Goal: Task Accomplishment & Management: Complete application form

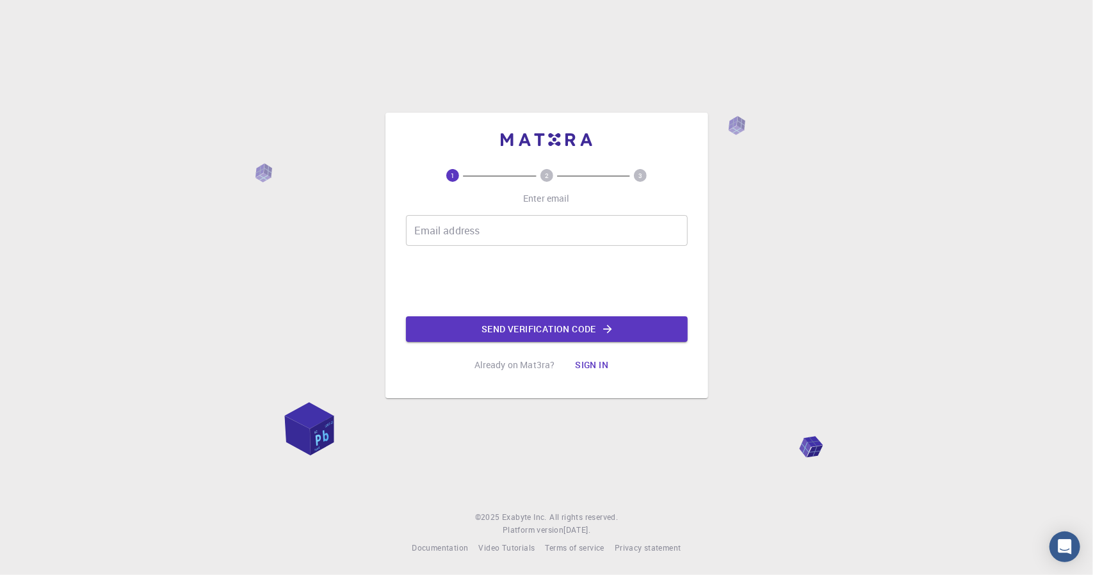
click at [467, 234] on input "Email address" at bounding box center [547, 230] width 282 height 31
type input "[EMAIL_ADDRESS][DOMAIN_NAME]"
click at [501, 331] on button "Send verification code" at bounding box center [547, 329] width 282 height 26
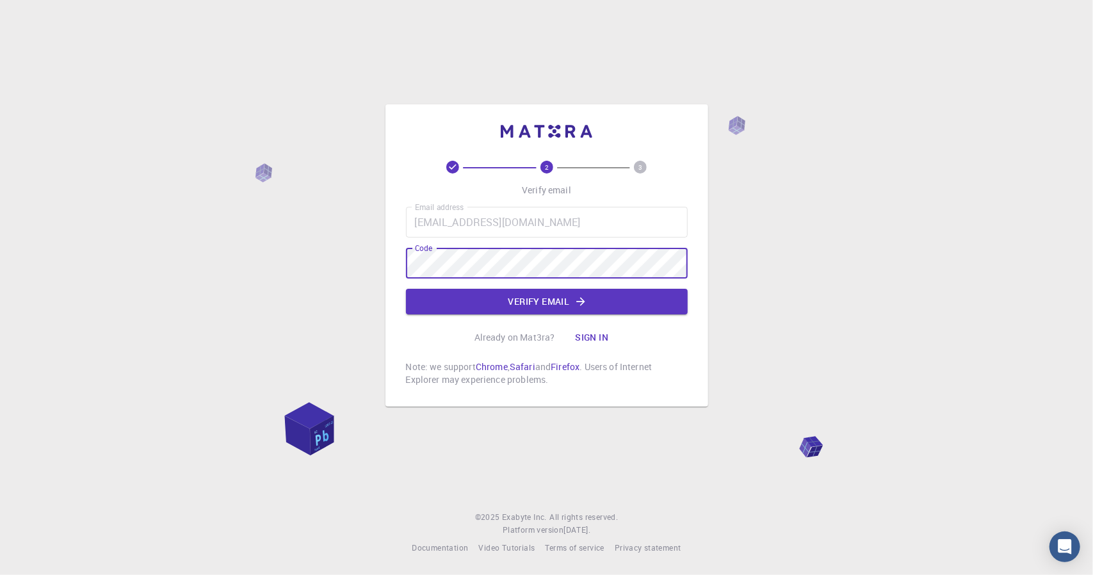
click at [466, 291] on button "Verify email" at bounding box center [547, 302] width 282 height 26
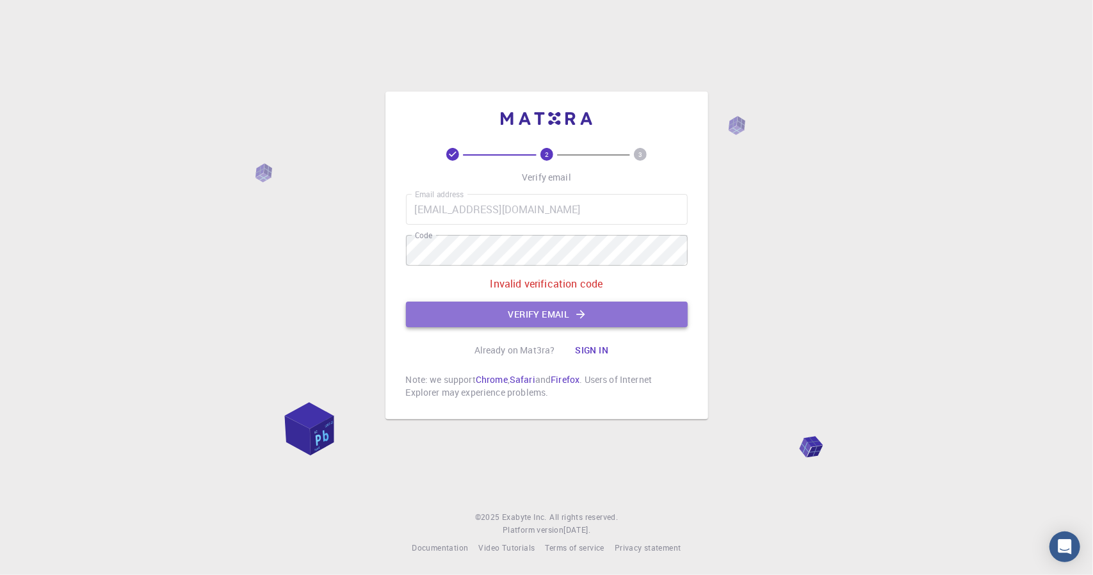
click at [528, 318] on button "Verify email" at bounding box center [547, 315] width 282 height 26
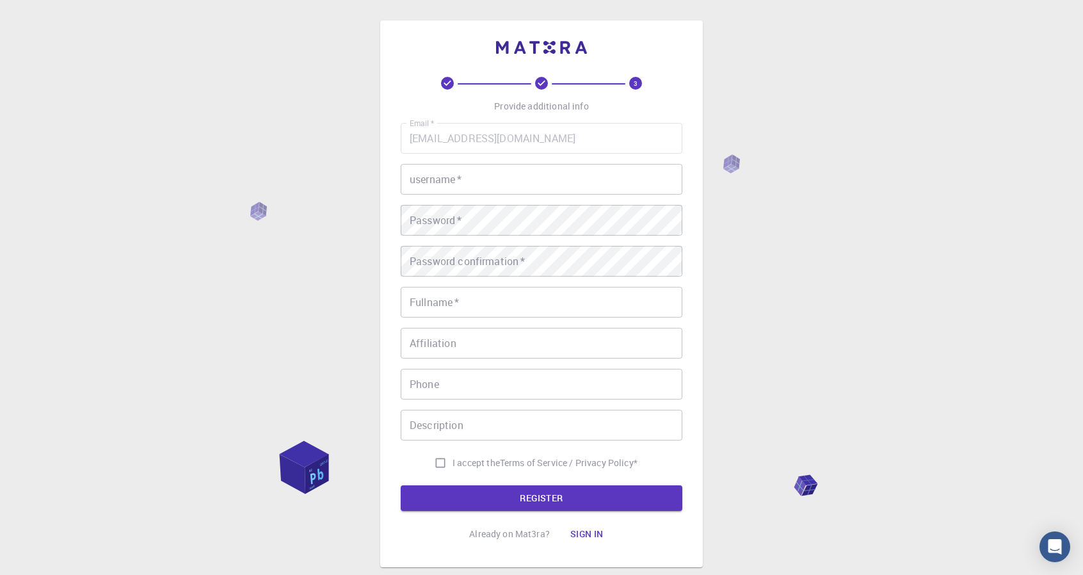
click at [527, 170] on input "username   *" at bounding box center [542, 179] width 282 height 31
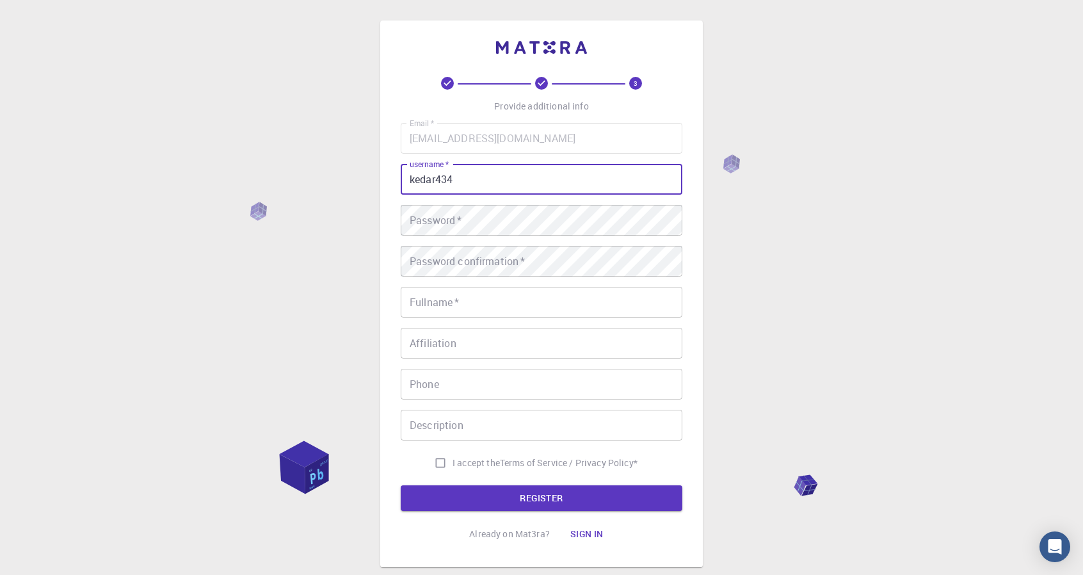
type input "kedar434"
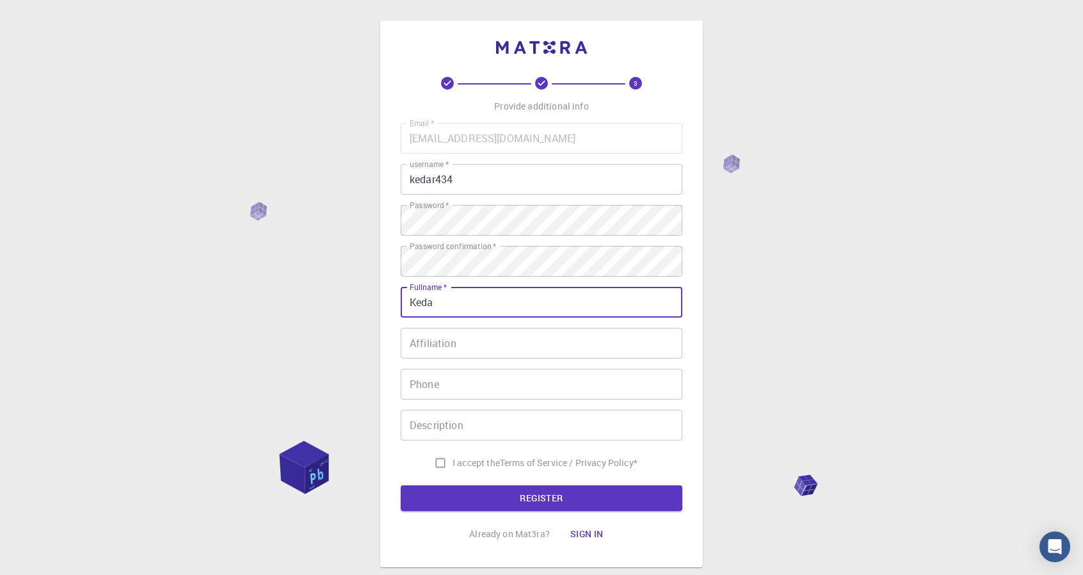
click at [444, 336] on div "Affiliation Affiliation" at bounding box center [542, 343] width 282 height 31
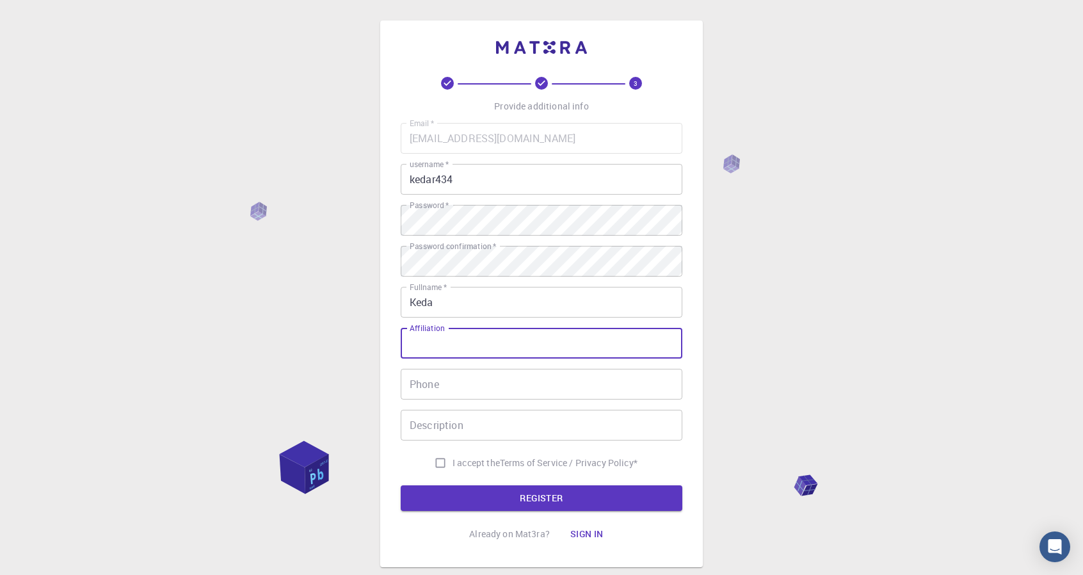
click at [458, 311] on input "Keda" at bounding box center [542, 302] width 282 height 31
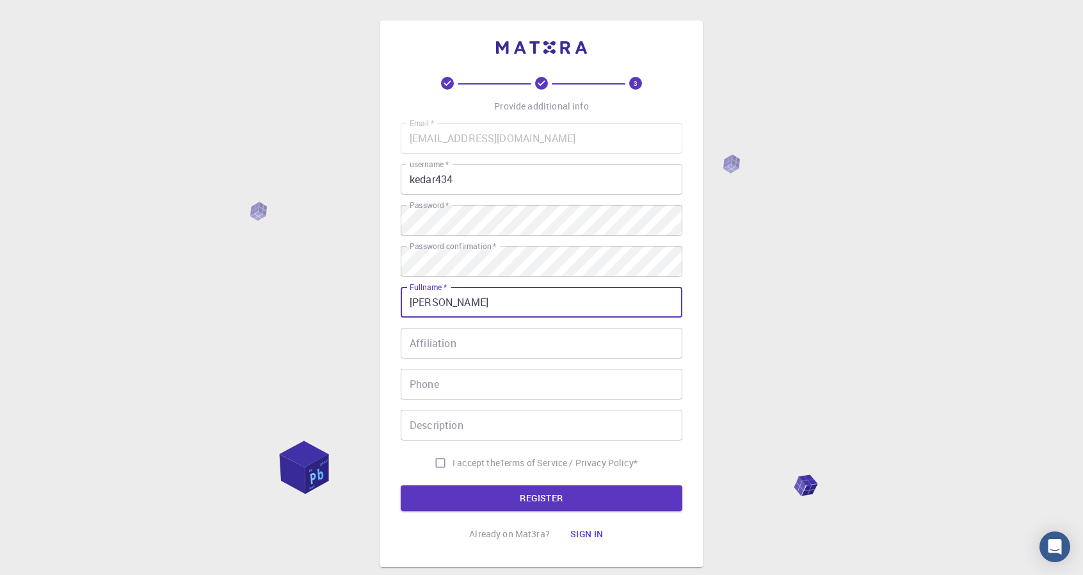
type input "[PERSON_NAME]"
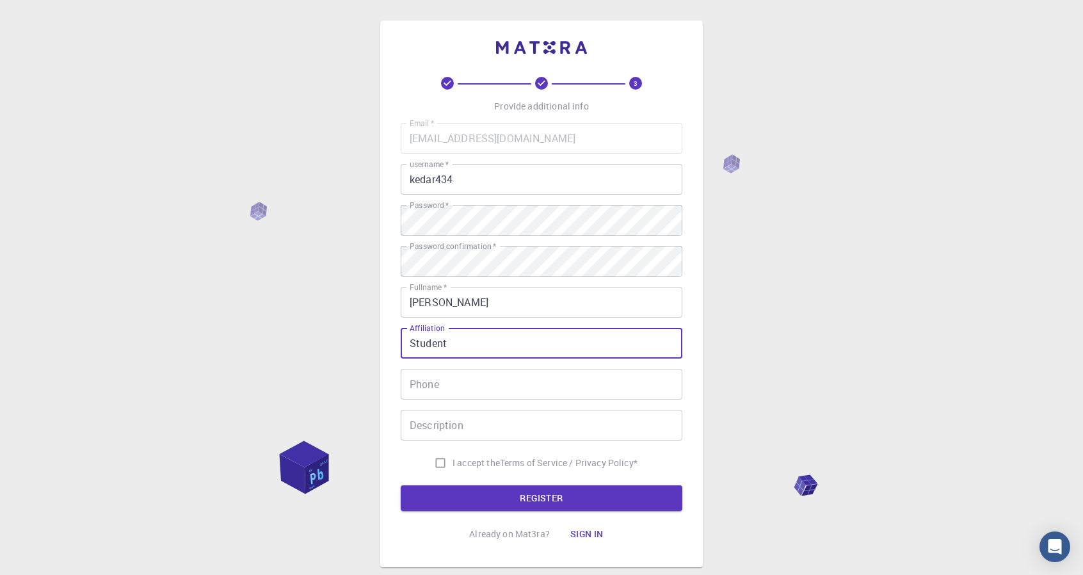
type input "Student"
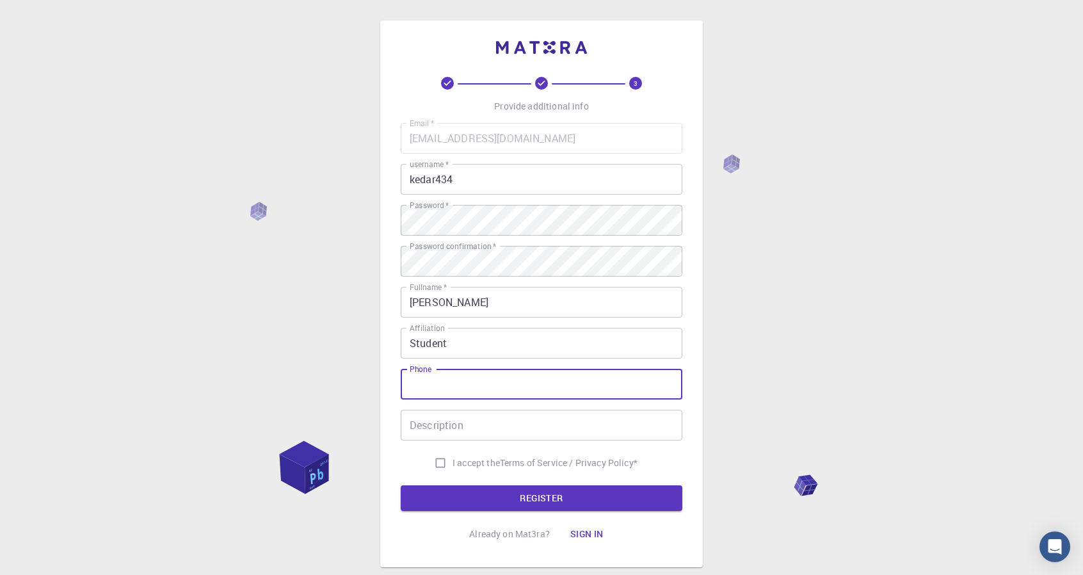
click at [448, 391] on input "Phone" at bounding box center [542, 384] width 282 height 31
type input "7588067639"
click at [439, 457] on input "I accept the Terms of Service / Privacy Policy *" at bounding box center [440, 463] width 24 height 24
checkbox input "true"
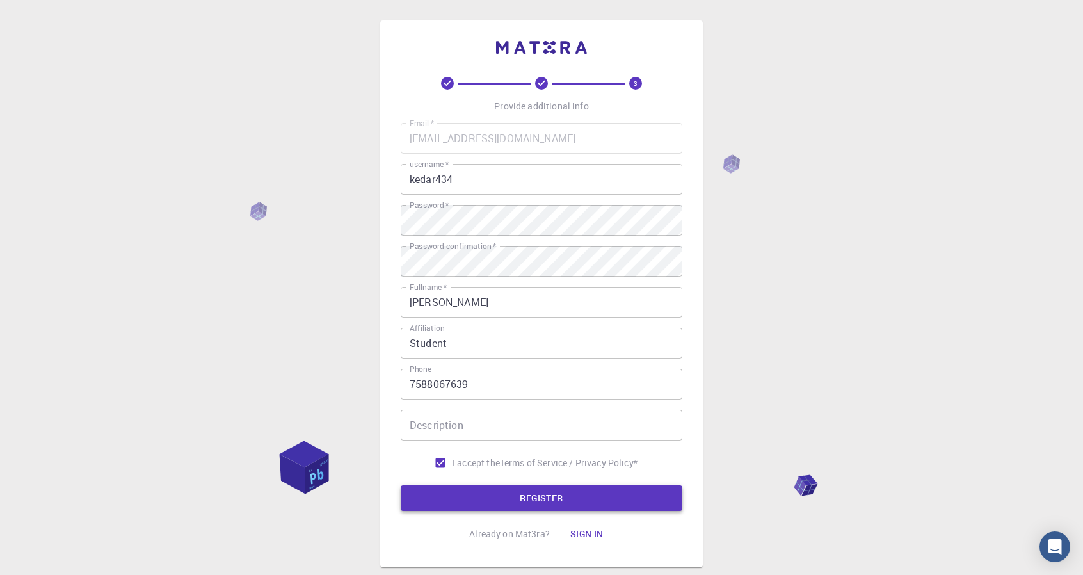
click at [453, 485] on form "Email   * [EMAIL_ADDRESS][DOMAIN_NAME] Email   * username   * kedar434 username…" at bounding box center [542, 317] width 282 height 388
click at [455, 490] on button "REGISTER" at bounding box center [542, 498] width 282 height 26
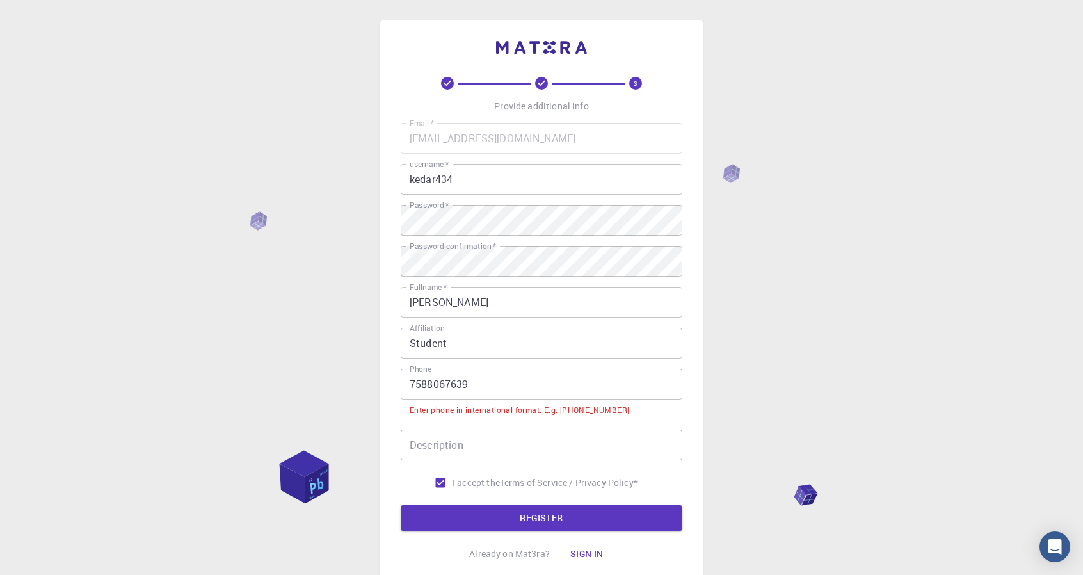
click at [410, 386] on input "7588067639" at bounding box center [542, 384] width 282 height 31
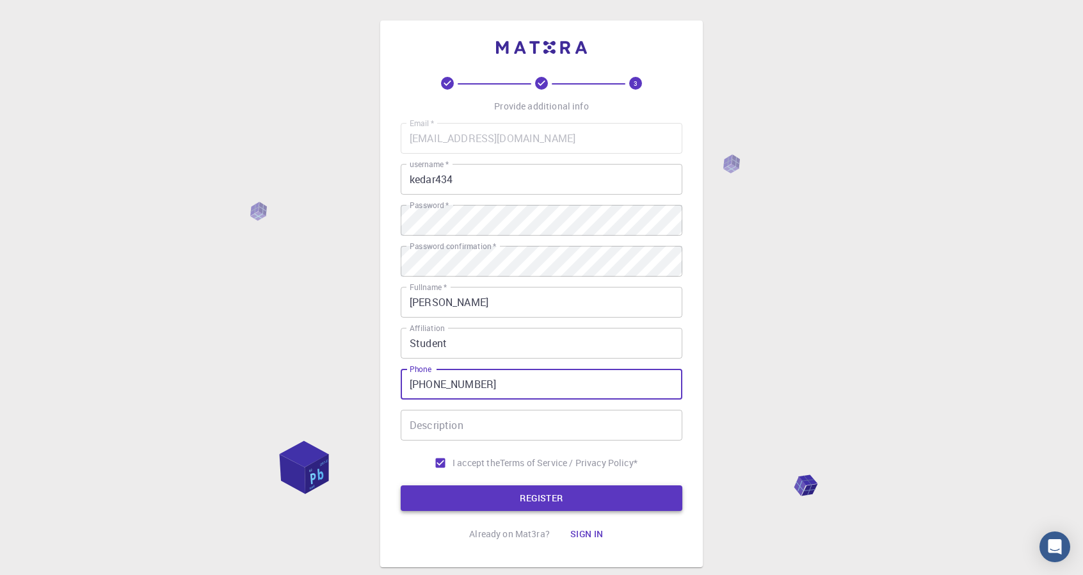
click at [517, 497] on button "REGISTER" at bounding box center [542, 498] width 282 height 26
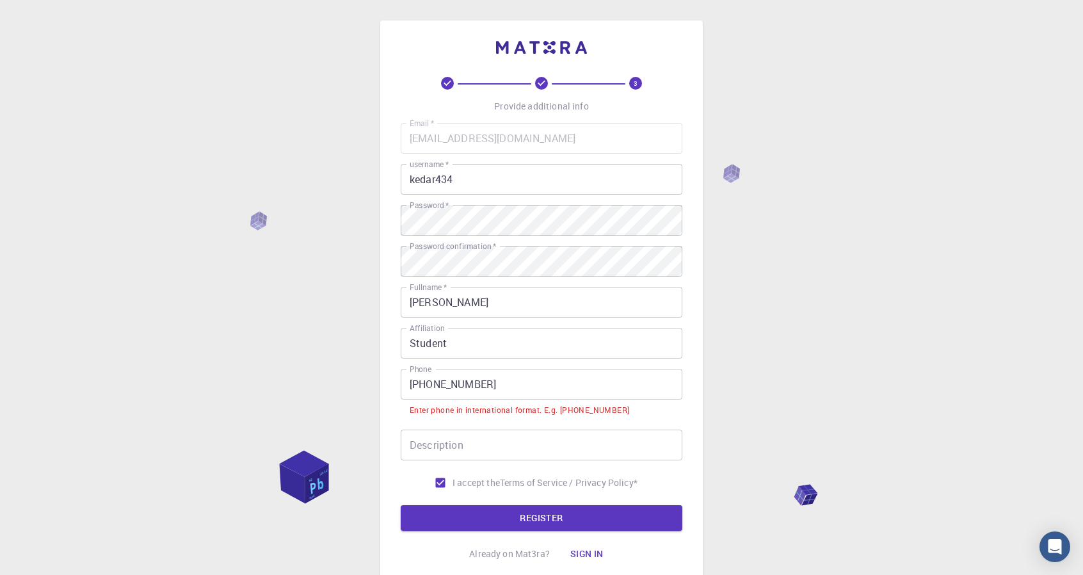
click at [430, 384] on input "[PHONE_NUMBER]" at bounding box center [542, 384] width 282 height 31
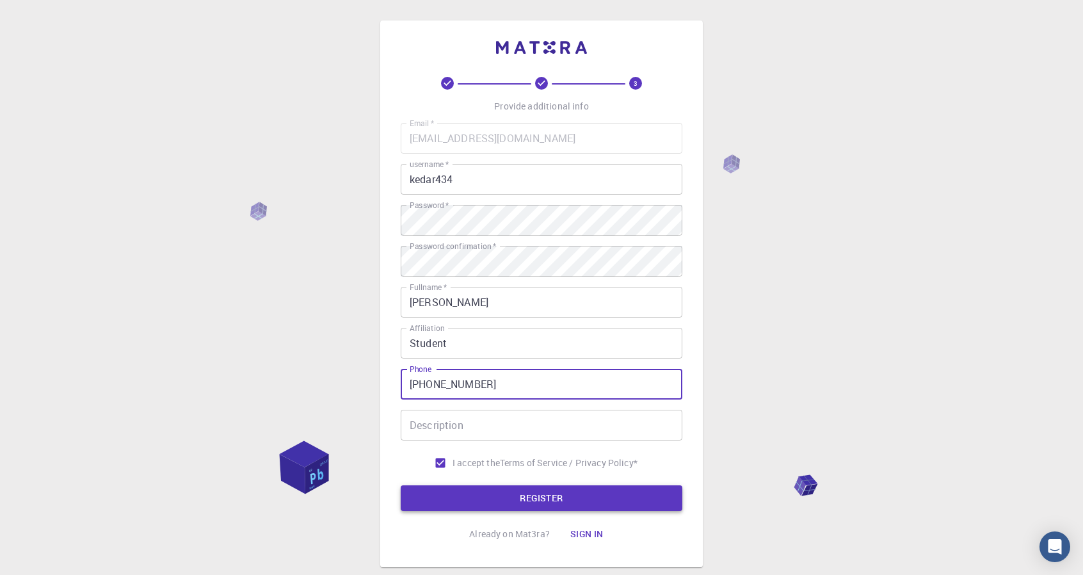
type input "[PHONE_NUMBER]"
click at [556, 496] on button "REGISTER" at bounding box center [542, 498] width 282 height 26
